Goal: Task Accomplishment & Management: Manage account settings

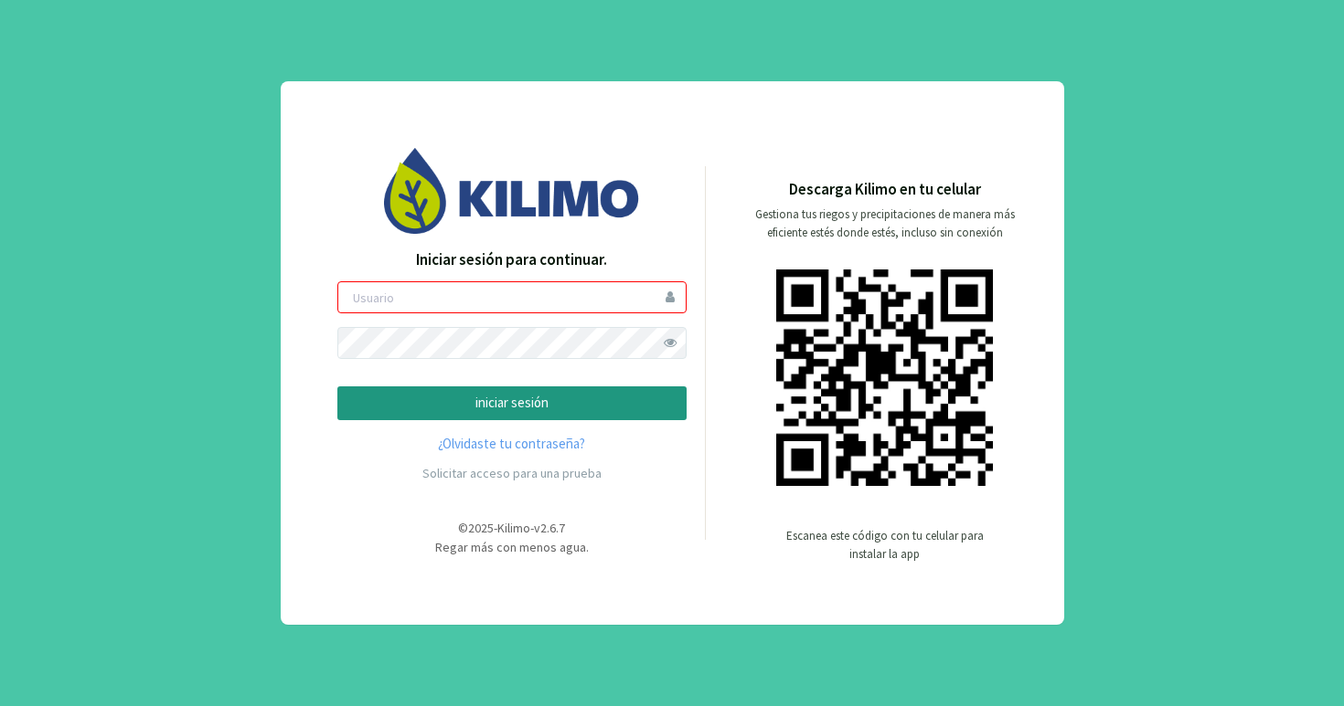
click at [523, 302] on input "email" at bounding box center [511, 298] width 349 height 32
type input "juannajles"
click at [501, 401] on p "iniciar sesión" at bounding box center [512, 403] width 318 height 21
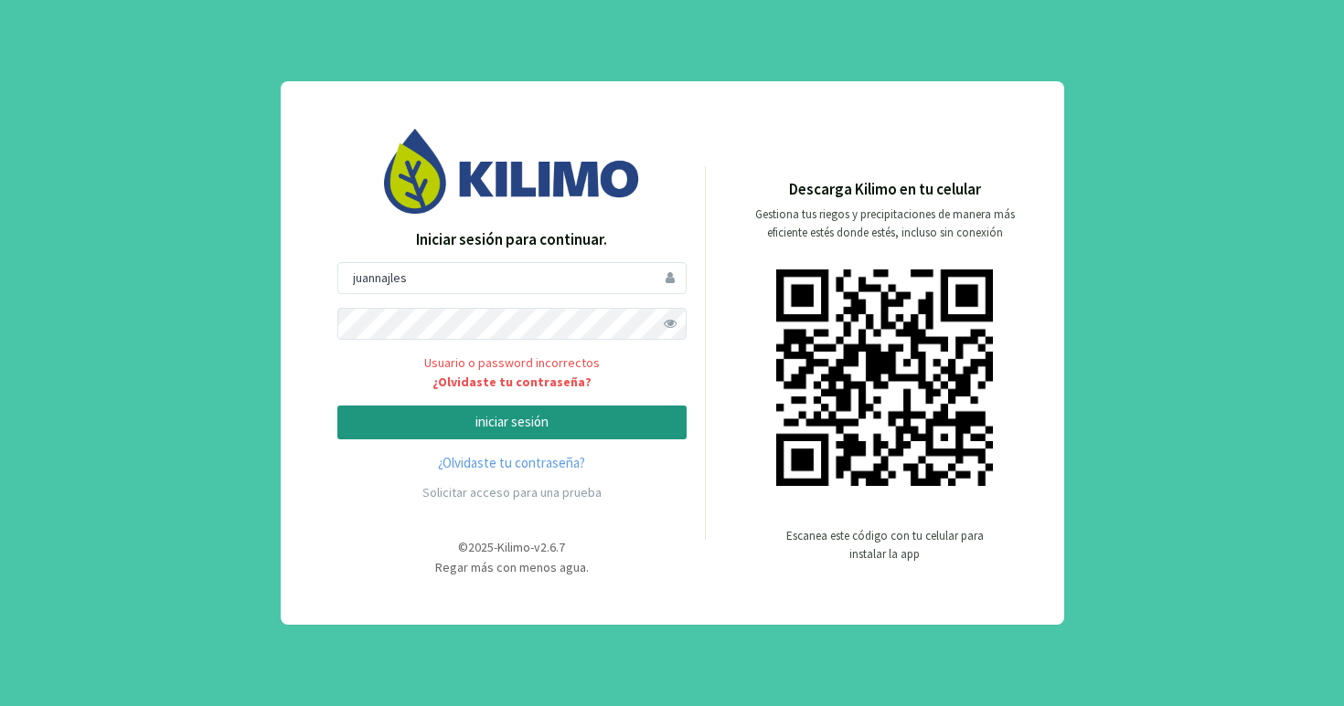
click at [680, 320] on span at bounding box center [670, 324] width 32 height 32
click at [501, 420] on p "iniciar sesión" at bounding box center [512, 422] width 318 height 21
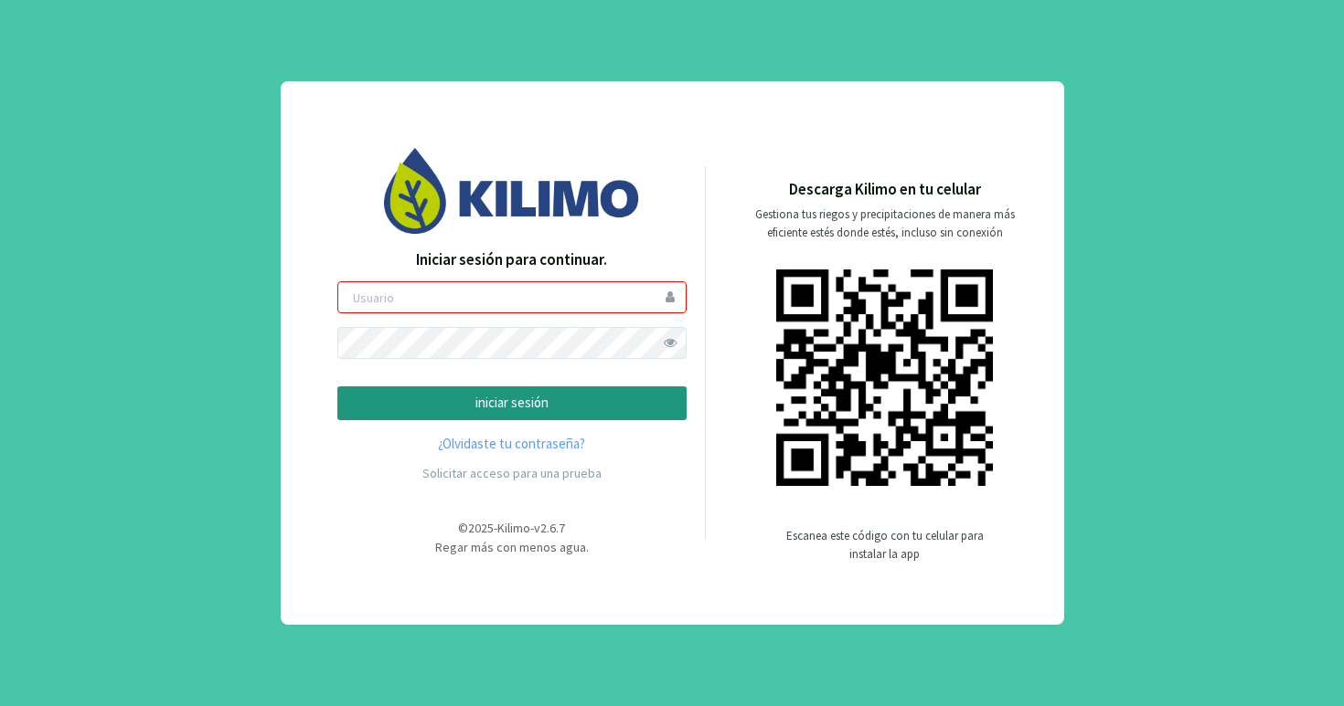
click at [517, 217] on img at bounding box center [512, 190] width 256 height 85
click at [443, 307] on input "email" at bounding box center [511, 298] width 349 height 32
type input "juannajles"
click at [668, 337] on span at bounding box center [670, 343] width 32 height 32
click at [521, 411] on p "iniciar sesión" at bounding box center [512, 403] width 318 height 21
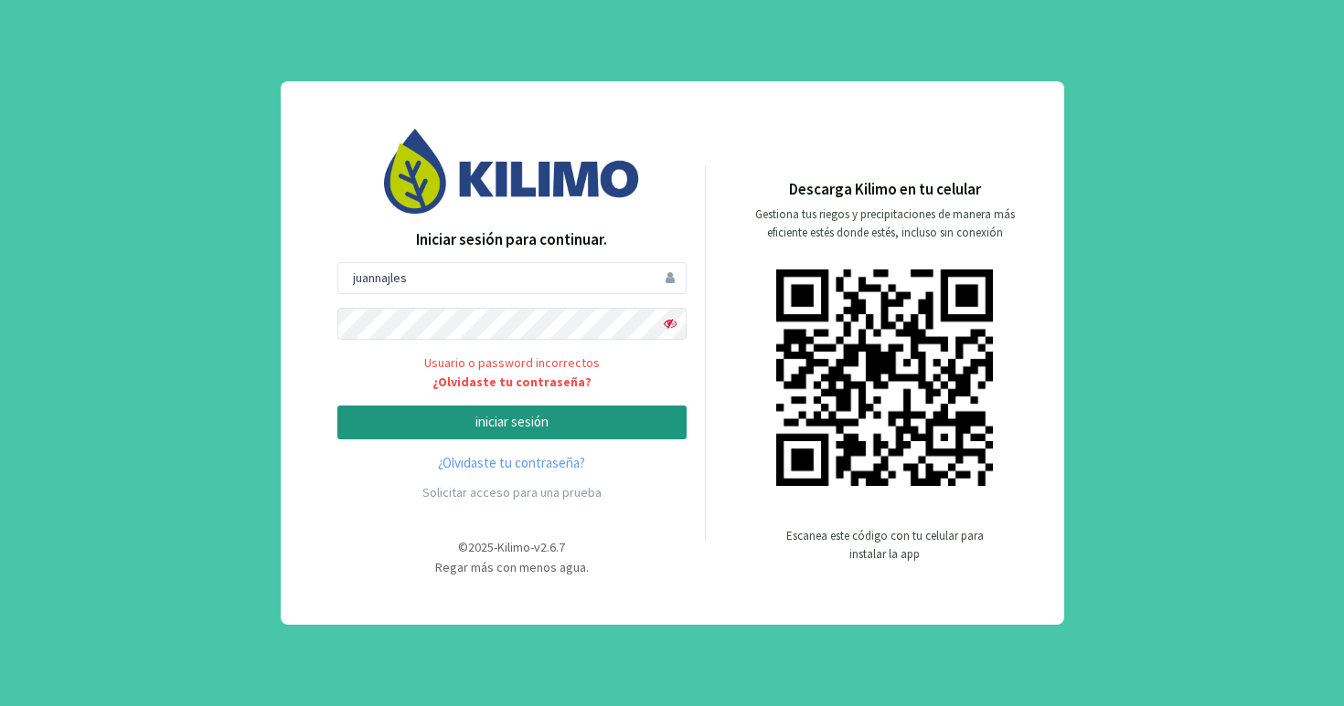
click at [397, 434] on button "iniciar sesión" at bounding box center [511, 423] width 349 height 34
click at [479, 340] on form "juannajles Usuario o password incorrectos ¿Olvidaste tu contraseña? iniciar ses…" at bounding box center [511, 351] width 349 height 178
